Goal: Task Accomplishment & Management: Complete application form

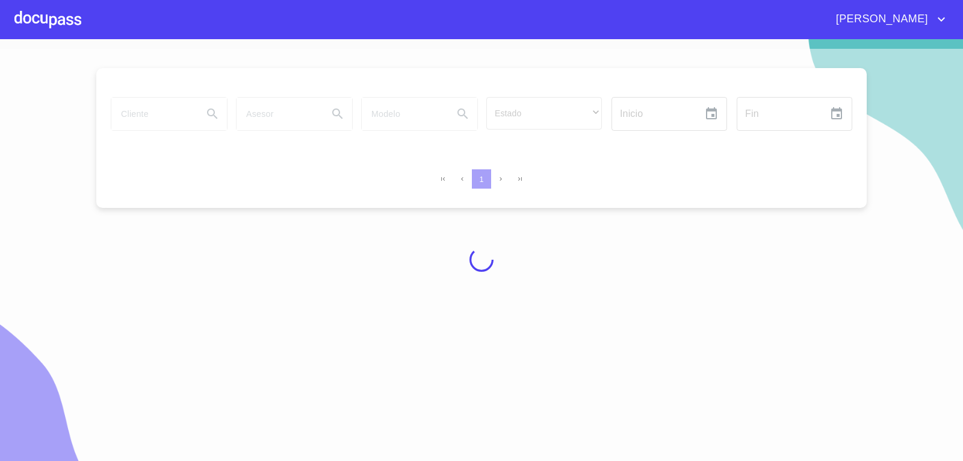
click at [69, 16] on div at bounding box center [47, 19] width 67 height 39
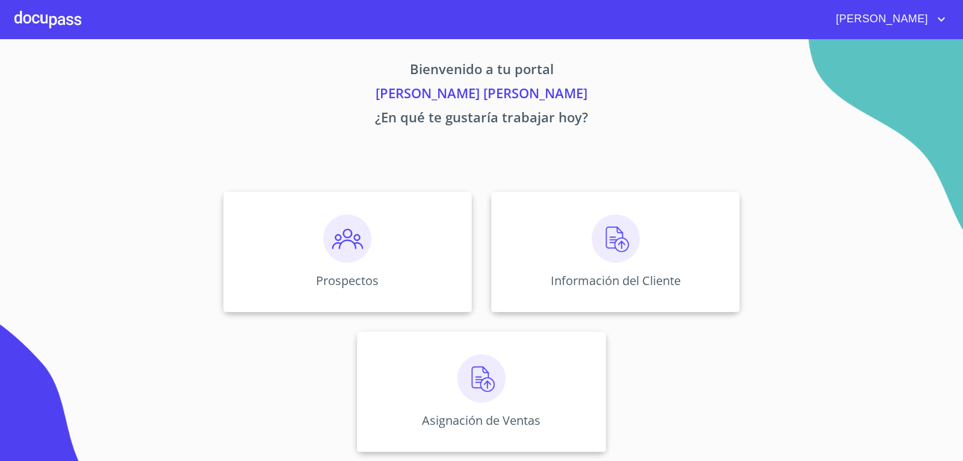
scroll to position [5, 0]
click at [627, 278] on p "Información del Cliente" at bounding box center [616, 280] width 138 height 16
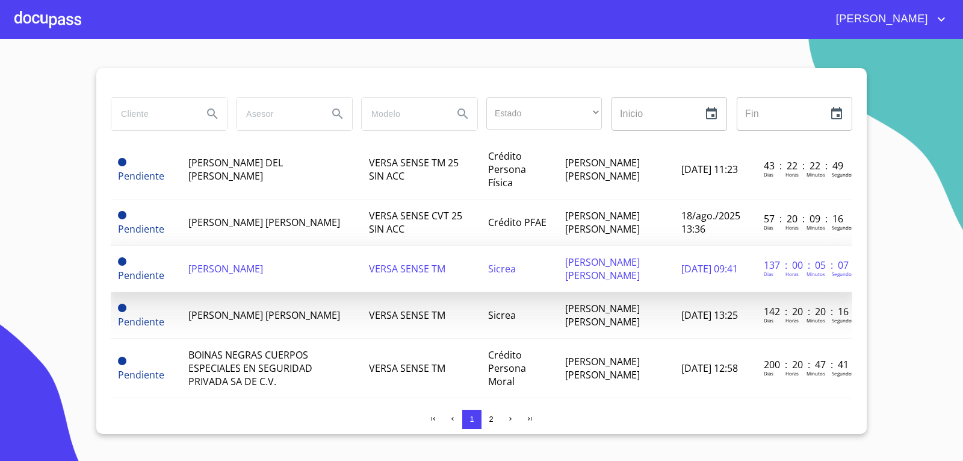
scroll to position [181, 0]
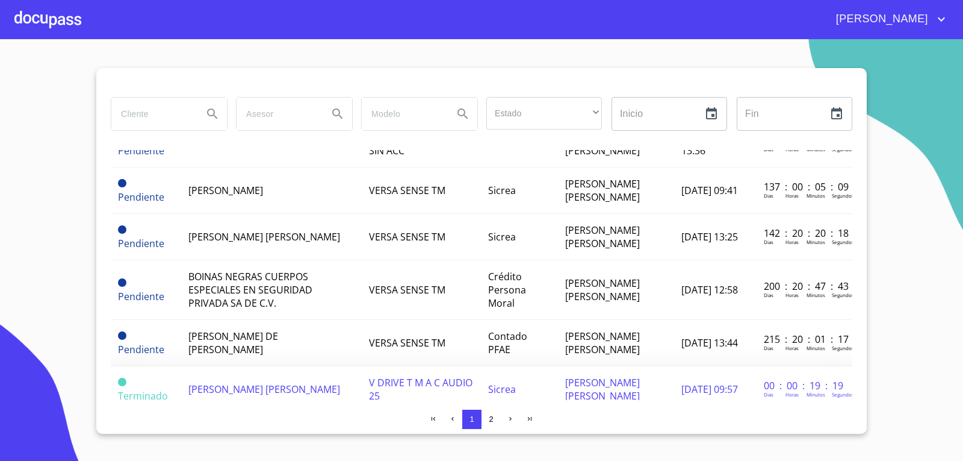
click at [334, 366] on td "[PERSON_NAME] [PERSON_NAME]" at bounding box center [271, 389] width 180 height 46
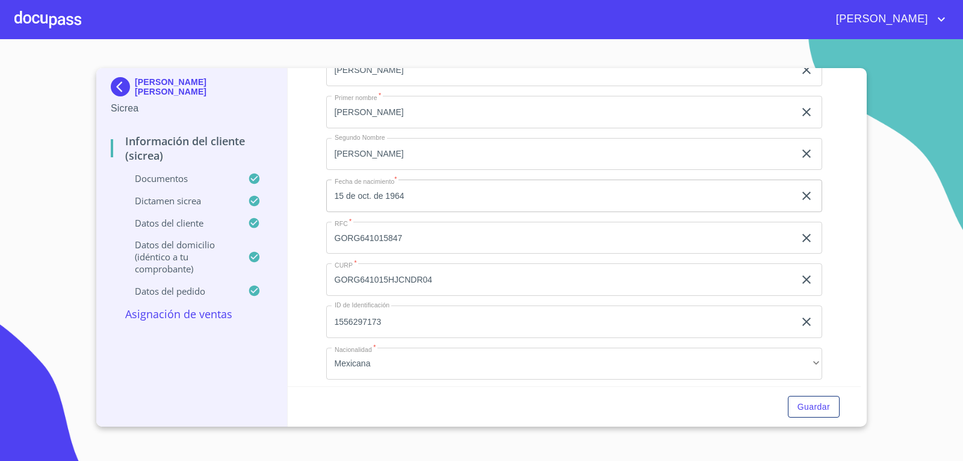
scroll to position [2483, 0]
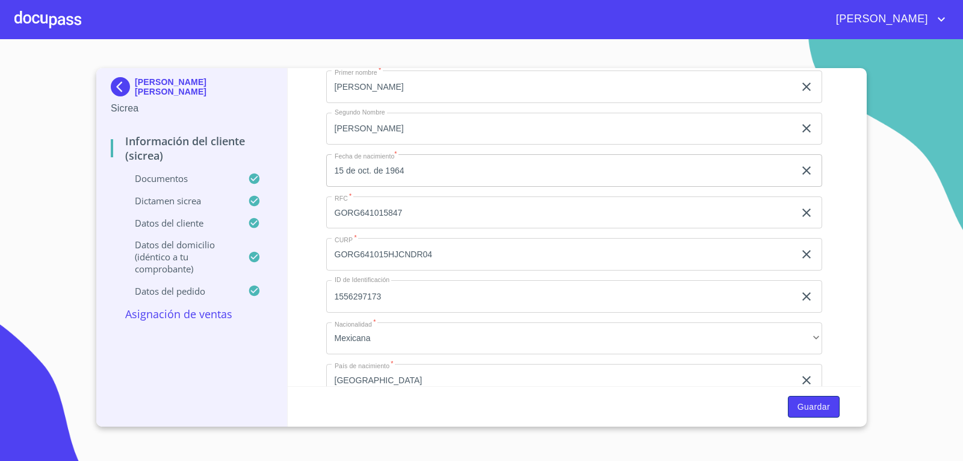
click at [824, 404] on span "Guardar" at bounding box center [814, 406] width 33 height 15
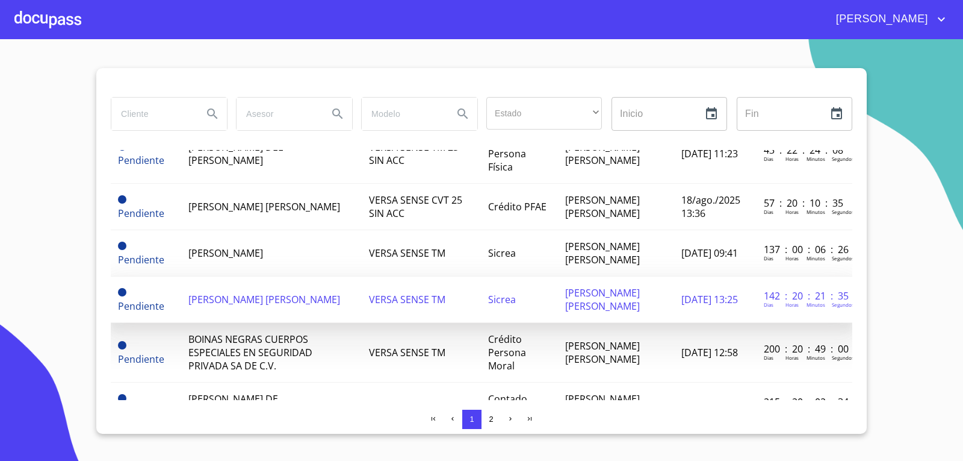
scroll to position [120, 0]
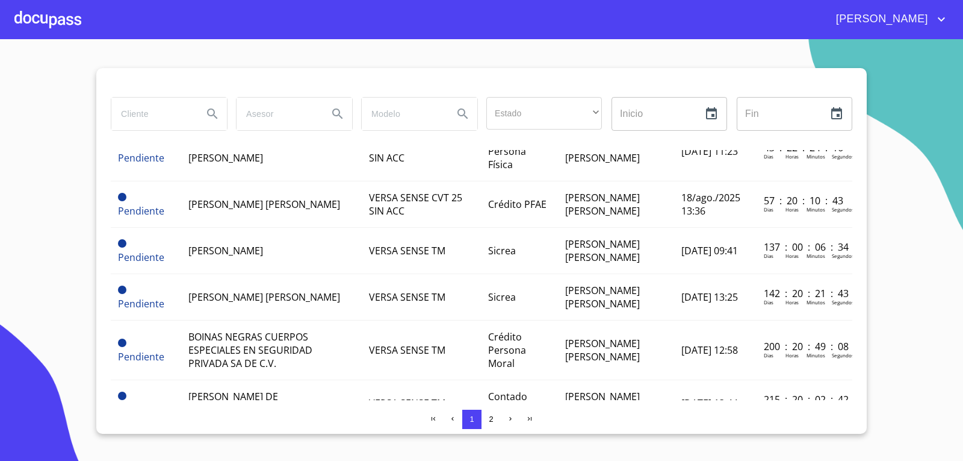
click at [63, 22] on div at bounding box center [47, 19] width 67 height 39
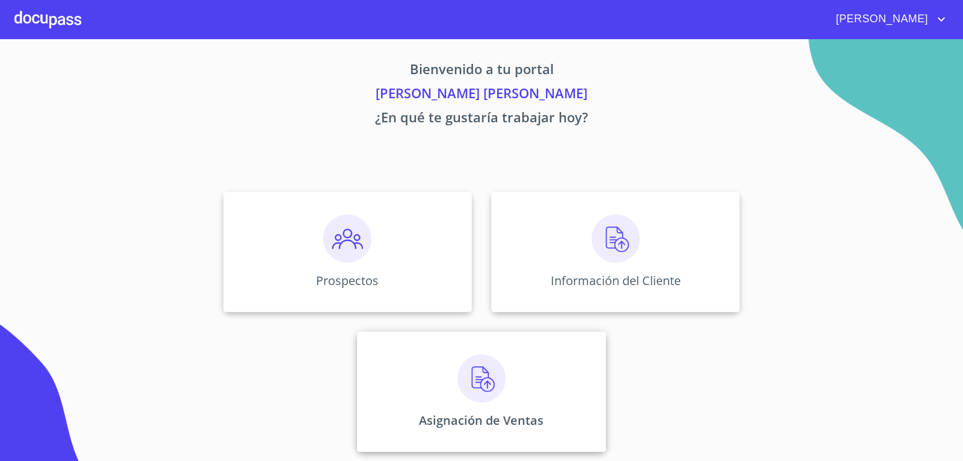
scroll to position [5, 0]
click at [502, 394] on div "Asignación de Ventas" at bounding box center [481, 391] width 249 height 120
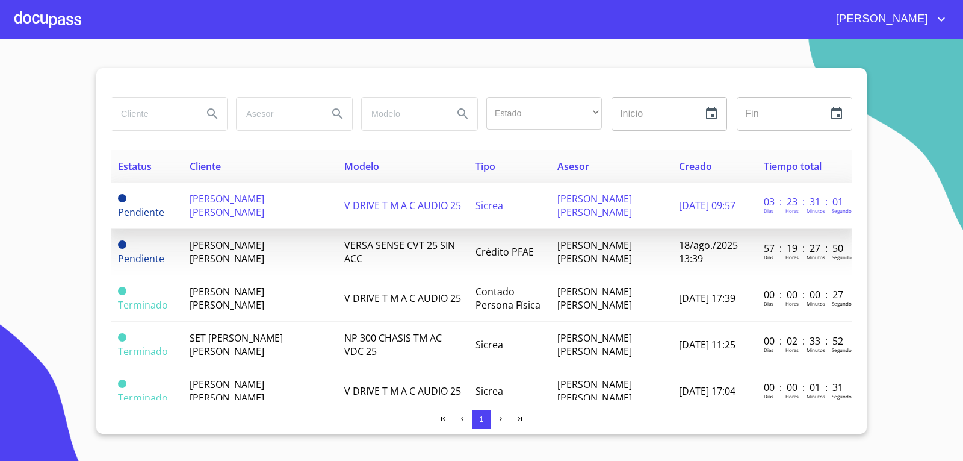
click at [377, 199] on span "V DRIVE T M A C AUDIO 25" at bounding box center [402, 205] width 117 height 13
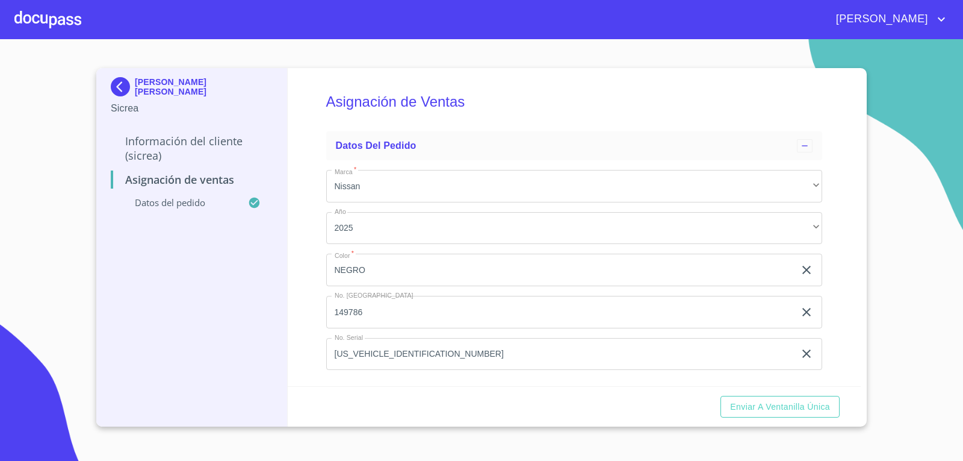
scroll to position [7, 0]
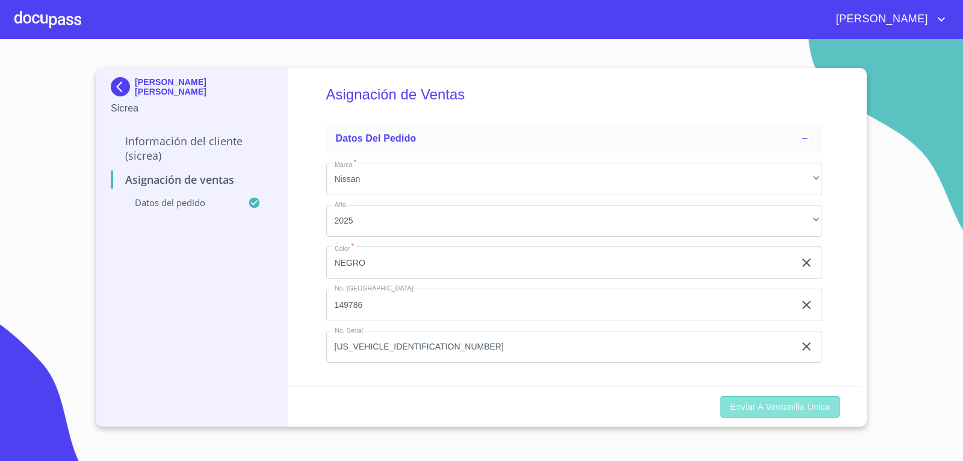
click at [787, 399] on span "Enviar a Ventanilla Única" at bounding box center [780, 406] width 100 height 15
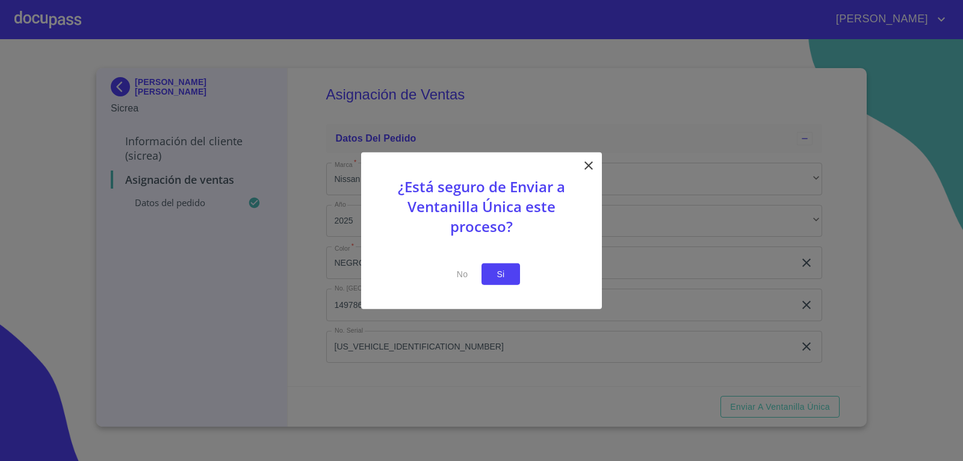
click at [492, 266] on button "Si" at bounding box center [501, 274] width 39 height 22
